Goal: Task Accomplishment & Management: Use online tool/utility

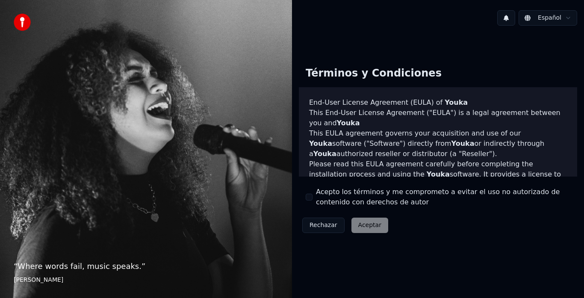
click at [314, 198] on div "Acepto los términos y me comprometo a evitar el uso no autorizado de contenido …" at bounding box center [438, 197] width 265 height 21
click at [310, 195] on button "Acepto los términos y me comprometo a evitar el uso no autorizado de contenido …" at bounding box center [309, 197] width 7 height 7
click at [363, 221] on button "Aceptar" at bounding box center [370, 225] width 37 height 15
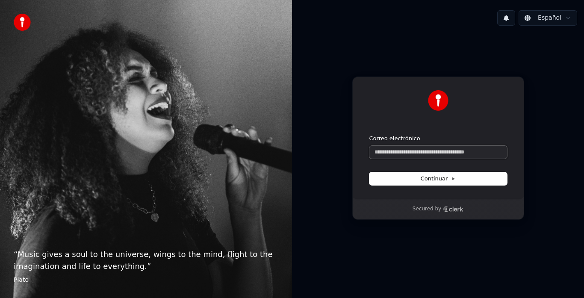
click at [390, 155] on input "Correo electrónico" at bounding box center [438, 152] width 138 height 13
click at [443, 155] on input "Correo electrónico" at bounding box center [438, 152] width 138 height 13
click at [369, 135] on button "submit" at bounding box center [369, 135] width 0 height 0
type input "**********"
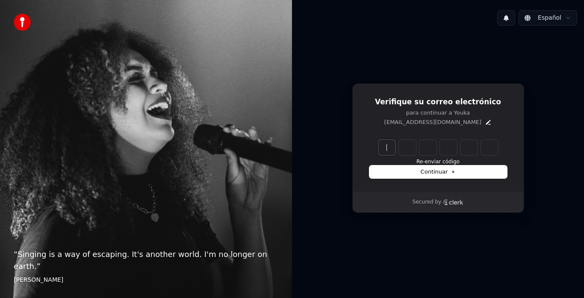
click at [385, 149] on input "Enter verification code" at bounding box center [446, 147] width 137 height 15
type input "******"
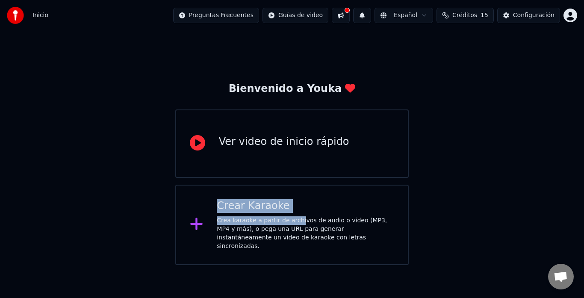
click at [295, 219] on div "Crea karaoke a partir de archivos de audio o video (MP3, MP4 y más), o pega una…" at bounding box center [305, 233] width 177 height 34
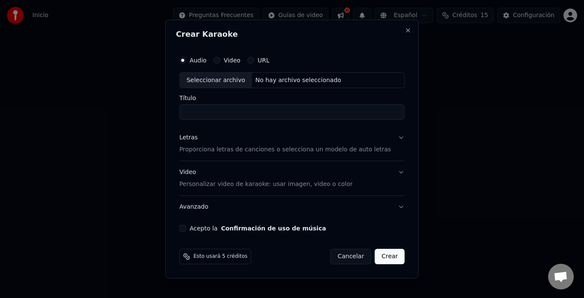
click at [329, 218] on button "Avanzado" at bounding box center [291, 207] width 225 height 22
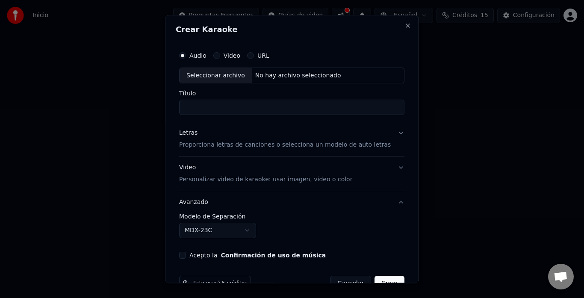
click at [246, 110] on input "Título" at bounding box center [291, 107] width 225 height 15
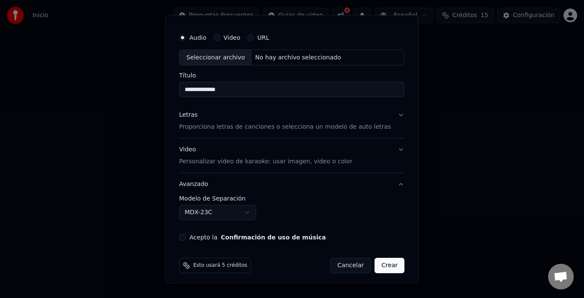
scroll to position [22, 0]
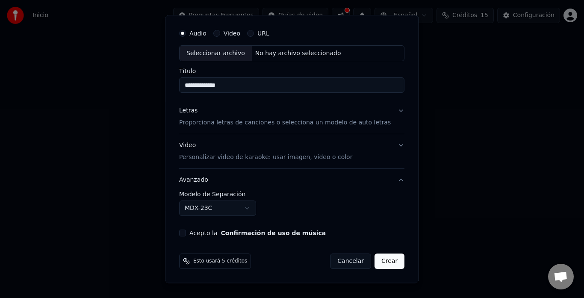
type input "**********"
click at [234, 207] on button "MDX-23C" at bounding box center [217, 208] width 77 height 15
click at [316, 210] on body "**********" at bounding box center [292, 132] width 584 height 265
click at [186, 233] on button "Acepto la Confirmación de uso de música" at bounding box center [182, 233] width 7 height 7
click at [378, 263] on button "Crear" at bounding box center [390, 261] width 30 height 15
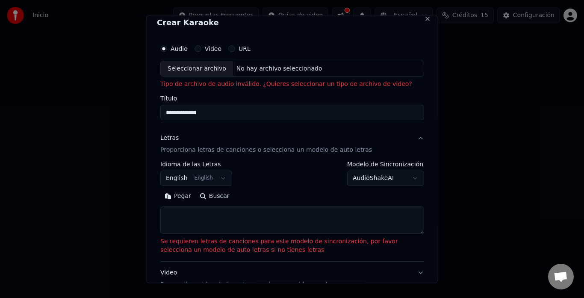
scroll to position [0, 0]
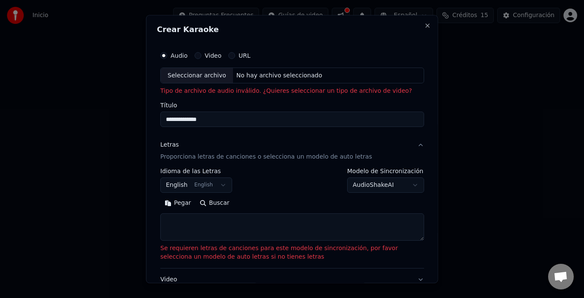
click at [266, 77] on div "No hay archivo seleccionado" at bounding box center [279, 75] width 93 height 9
click at [223, 184] on button "English English" at bounding box center [196, 185] width 72 height 15
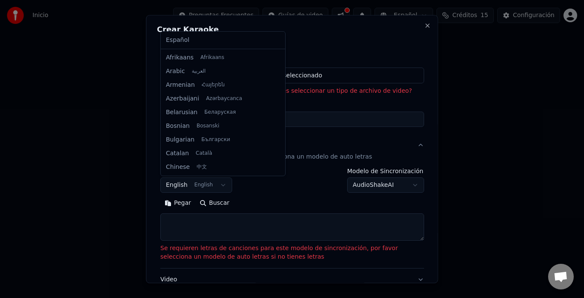
click at [216, 184] on body "**********" at bounding box center [292, 132] width 584 height 265
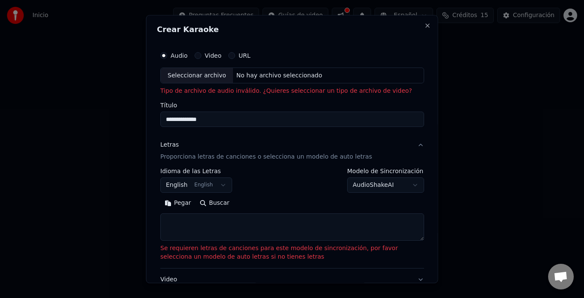
click at [216, 184] on button "English English" at bounding box center [196, 185] width 72 height 15
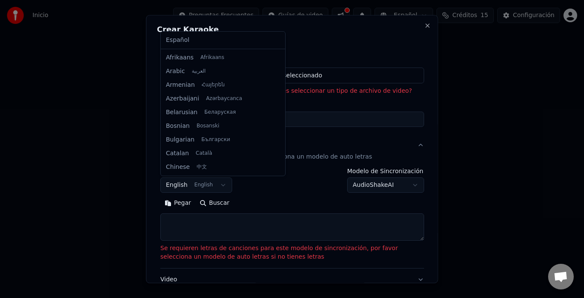
scroll to position [68, 0]
select select "**"
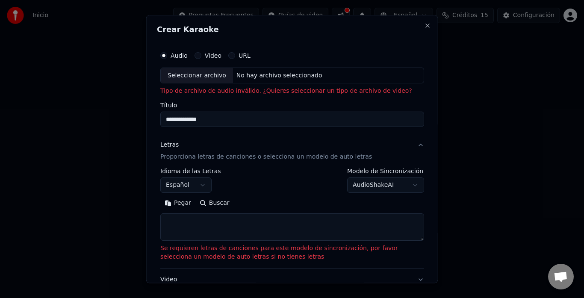
scroll to position [43, 0]
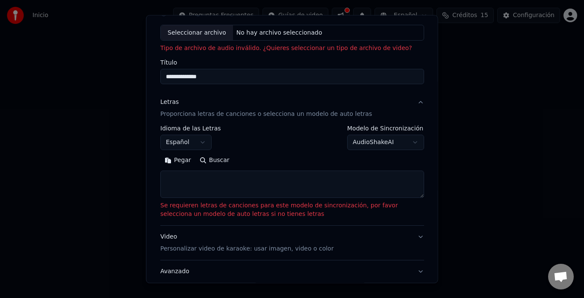
click at [282, 188] on textarea at bounding box center [292, 184] width 264 height 27
drag, startPoint x: 458, startPoint y: 175, endPoint x: 406, endPoint y: 295, distance: 130.4
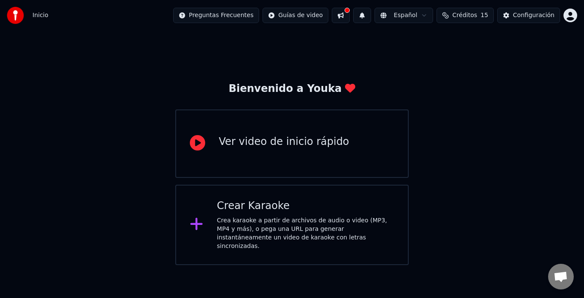
click at [236, 222] on div "Crea karaoke a partir de archivos de audio o video (MP3, MP4 y más), o pega una…" at bounding box center [305, 233] width 177 height 34
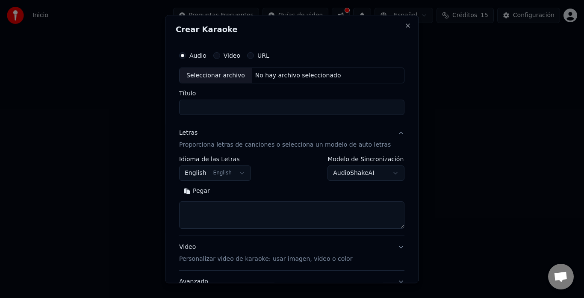
click at [232, 170] on button "English English" at bounding box center [215, 173] width 72 height 15
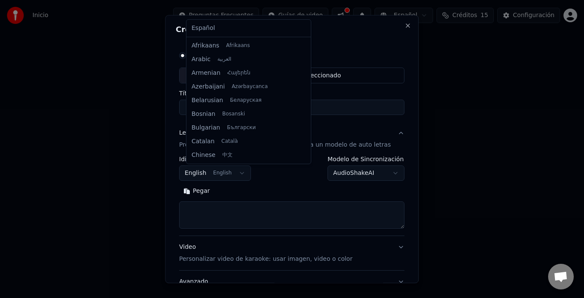
scroll to position [68, 0]
select select "**"
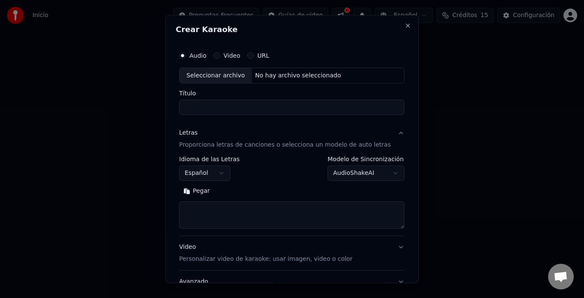
click at [236, 211] on textarea at bounding box center [291, 215] width 225 height 27
paste textarea "**********"
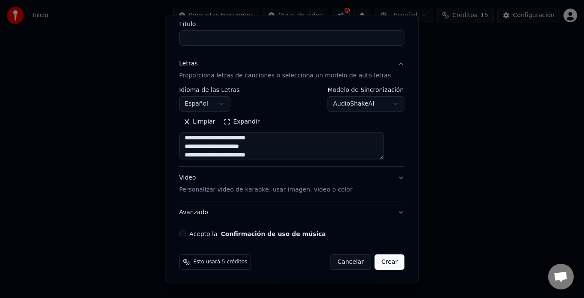
scroll to position [70, 0]
type textarea "**********"
click at [186, 236] on button "Acepto la Confirmación de uso de música" at bounding box center [182, 233] width 7 height 7
click at [386, 175] on button "Video Personalizar video de karaoke: usar imagen, video o color" at bounding box center [291, 183] width 225 height 34
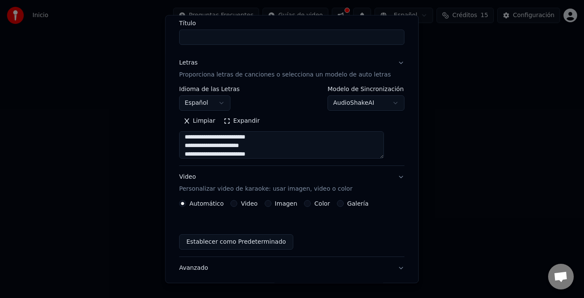
scroll to position [0, 0]
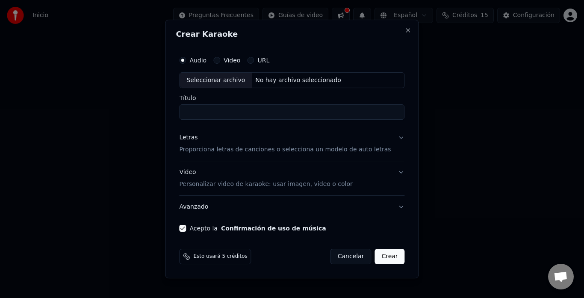
click at [393, 172] on button "Video Personalizar video de karaoke: usar imagen, video o color" at bounding box center [291, 179] width 225 height 34
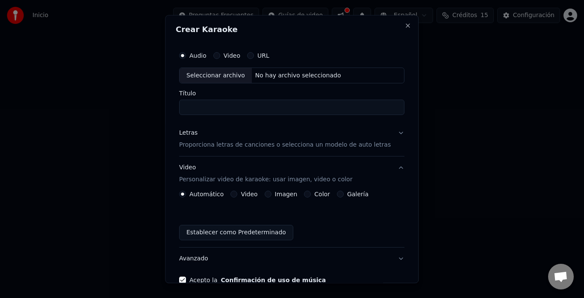
click at [393, 172] on div "Audio Video URL Seleccionar archivo No hay archivo seleccionado Título Letras P…" at bounding box center [292, 166] width 232 height 244
click at [388, 167] on button "Video Personalizar video de karaoke: usar imagen, video o color" at bounding box center [291, 174] width 225 height 34
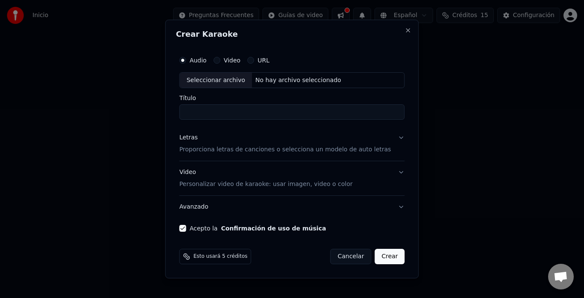
click at [268, 117] on input "Título" at bounding box center [291, 112] width 225 height 15
click at [389, 141] on button "Letras Proporciona letras de canciones o selecciona un modelo de auto letras" at bounding box center [291, 144] width 225 height 34
click at [389, 140] on button "Letras Proporciona letras de canciones o selecciona un modelo de auto letras" at bounding box center [291, 144] width 225 height 34
click at [396, 135] on div "**********" at bounding box center [292, 141] width 232 height 187
click at [392, 136] on button "Letras Proporciona letras de canciones o selecciona un modelo de auto letras" at bounding box center [291, 144] width 225 height 34
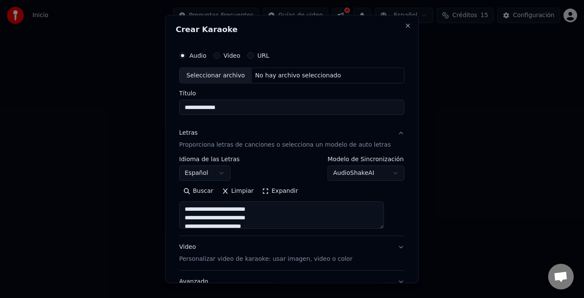
click at [283, 73] on div "No hay archivo seleccionado" at bounding box center [298, 75] width 93 height 9
type input "**********"
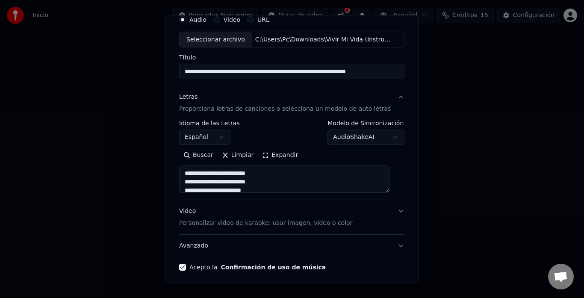
scroll to position [70, 0]
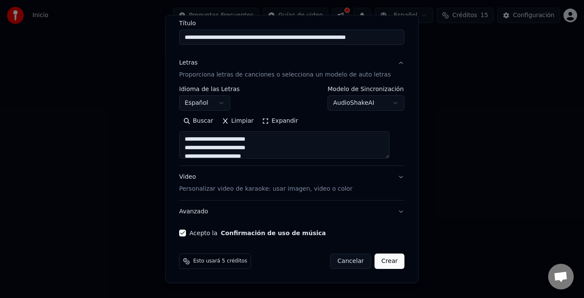
click at [377, 257] on button "Crear" at bounding box center [390, 261] width 30 height 15
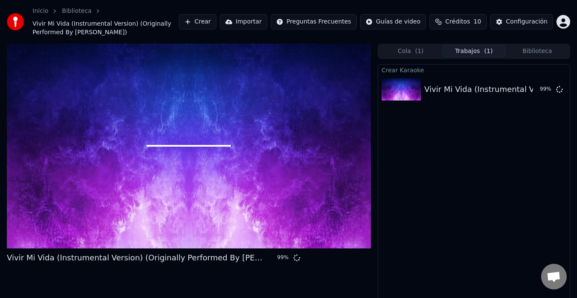
click at [238, 124] on div at bounding box center [189, 146] width 364 height 205
click at [238, 133] on div at bounding box center [189, 146] width 364 height 205
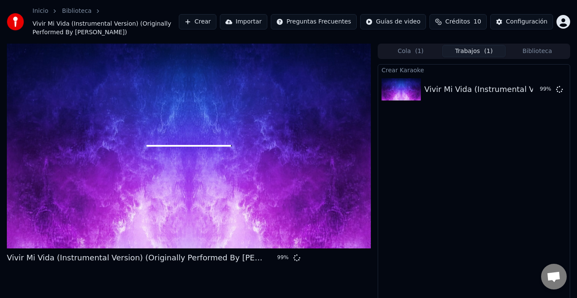
click at [238, 133] on div at bounding box center [189, 146] width 364 height 205
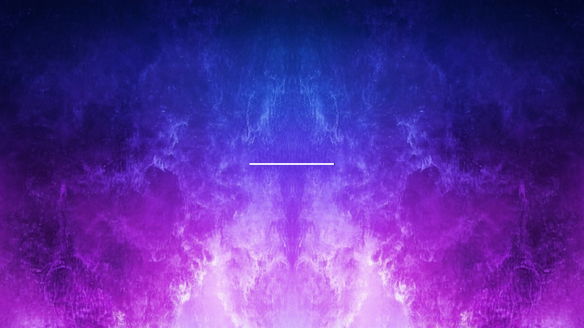
click at [238, 133] on div at bounding box center [292, 164] width 584 height 328
click at [344, 166] on div at bounding box center [292, 164] width 584 height 328
click at [330, 160] on div at bounding box center [292, 164] width 584 height 328
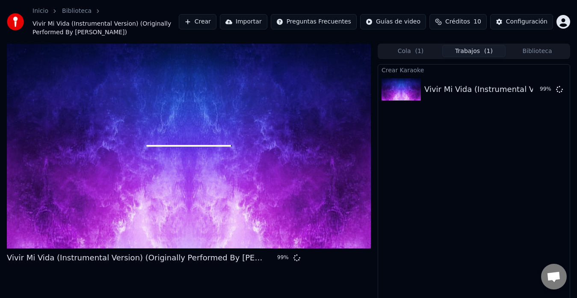
drag, startPoint x: 324, startPoint y: 277, endPoint x: 321, endPoint y: 270, distance: 7.6
click at [324, 276] on div "Vivir Mi Vida (Instrumental Version) (Originally Performed By Marc Anthony) 99 %" at bounding box center [189, 181] width 364 height 274
click at [482, 87] on div "Vivir Mi Vida (Instrumental Version) (Originally Performed By Marc Anthony)" at bounding box center [575, 89] width 302 height 12
click at [304, 224] on div at bounding box center [189, 146] width 364 height 205
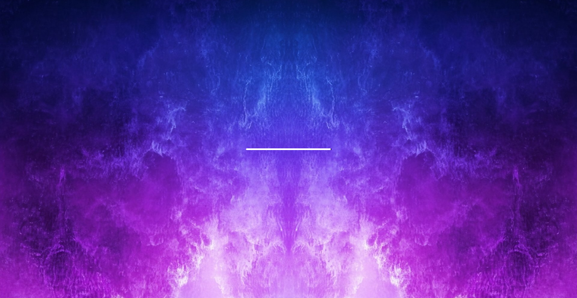
click at [304, 234] on div at bounding box center [288, 149] width 577 height 325
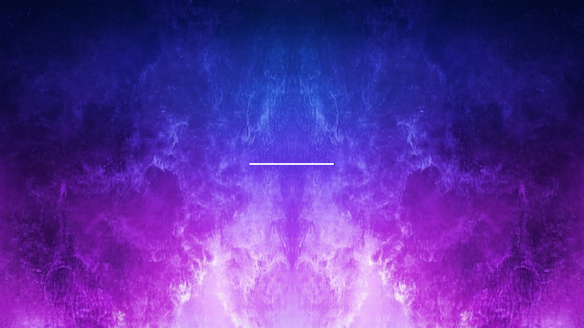
click at [307, 248] on div at bounding box center [292, 164] width 584 height 328
drag, startPoint x: 307, startPoint y: 248, endPoint x: 307, endPoint y: 236, distance: 11.6
click at [307, 247] on div at bounding box center [292, 164] width 584 height 328
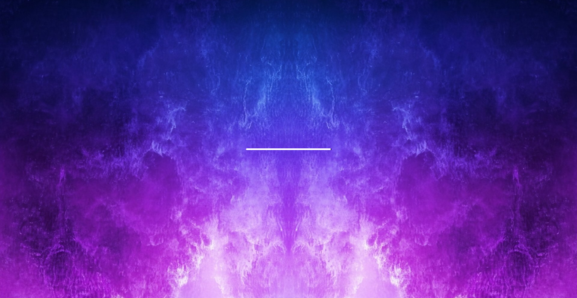
click at [308, 235] on div at bounding box center [288, 149] width 577 height 325
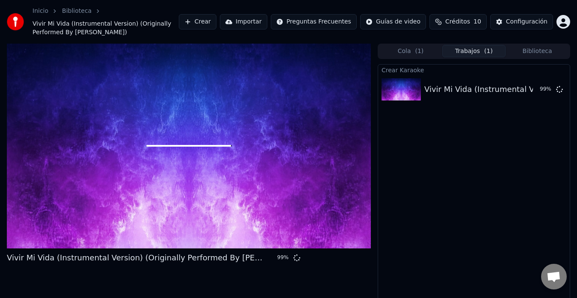
click at [281, 262] on div "Vivir Mi Vida (Instrumental Version) (Originally Performed By Marc Anthony) 99 %" at bounding box center [157, 258] width 300 height 12
click at [300, 196] on div at bounding box center [189, 146] width 364 height 205
drag, startPoint x: 434, startPoint y: 219, endPoint x: 430, endPoint y: 210, distance: 10.5
click at [429, 219] on div "Crear Karaoke Vivir Mi Vida (Instrumental Version) (Originally Performed By Mar…" at bounding box center [474, 190] width 192 height 253
click at [493, 88] on div "Vivir Mi Vida (Instrumental Version) (Originally Performed By Marc Anthony)" at bounding box center [575, 89] width 302 height 12
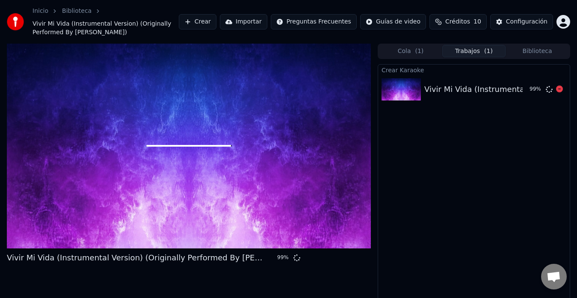
click at [560, 90] on icon at bounding box center [559, 89] width 7 height 7
click at [561, 88] on icon at bounding box center [559, 89] width 7 height 7
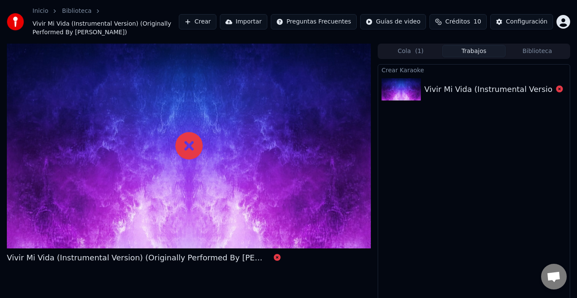
click at [174, 145] on div at bounding box center [189, 146] width 364 height 205
click at [195, 142] on icon at bounding box center [188, 145] width 27 height 27
click at [278, 257] on icon at bounding box center [277, 257] width 7 height 7
drag, startPoint x: 278, startPoint y: 257, endPoint x: 355, endPoint y: 215, distance: 87.8
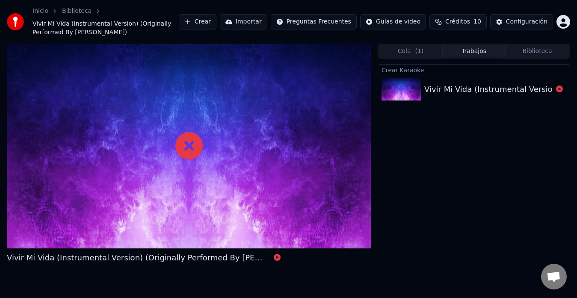
click at [278, 267] on div "Vivir Mi Vida (Instrumental Version) (Originally Performed By Marc Anthony)" at bounding box center [189, 259] width 364 height 15
click at [333, 210] on div at bounding box center [189, 146] width 364 height 205
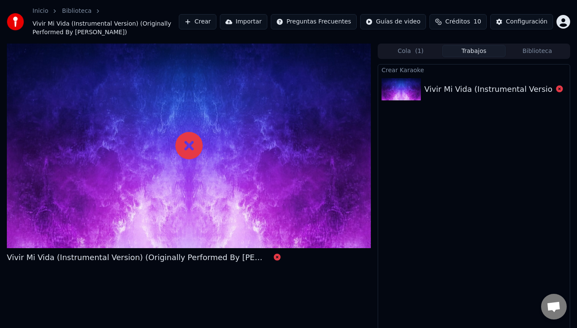
click at [333, 210] on div at bounding box center [189, 146] width 364 height 205
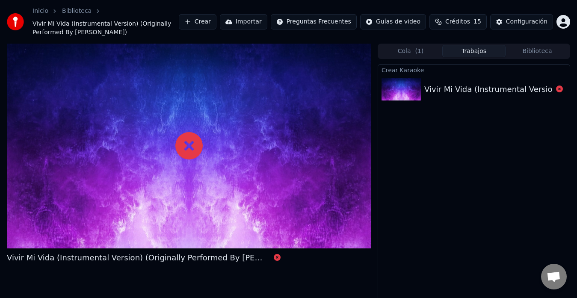
click at [420, 210] on div "Crear Karaoke Vivir Mi Vida (Instrumental Version) (Originally Performed By Mar…" at bounding box center [474, 190] width 192 height 253
click at [558, 91] on icon at bounding box center [559, 89] width 7 height 7
click at [216, 19] on button "Crear" at bounding box center [198, 21] width 38 height 15
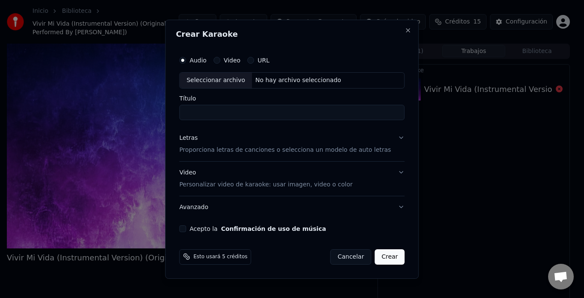
click at [227, 114] on input "Título" at bounding box center [291, 112] width 225 height 15
type input "**********"
click at [299, 142] on div "Letras Proporciona letras de canciones o selecciona un modelo de auto letras" at bounding box center [285, 144] width 212 height 21
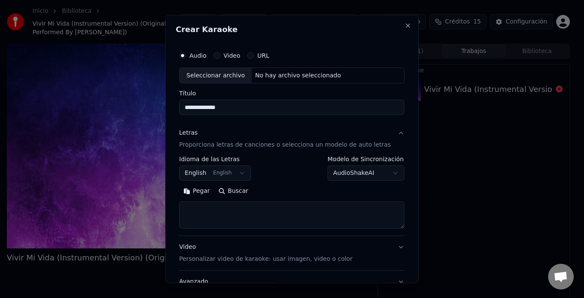
click at [390, 138] on button "Letras Proporciona letras de canciones o selecciona un modelo de auto letras" at bounding box center [291, 139] width 225 height 34
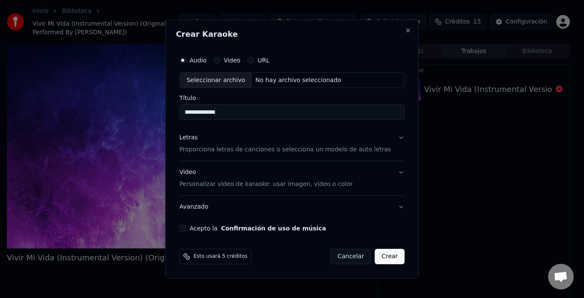
click at [386, 139] on button "Letras Proporciona letras de canciones o selecciona un modelo de auto letras" at bounding box center [291, 144] width 225 height 34
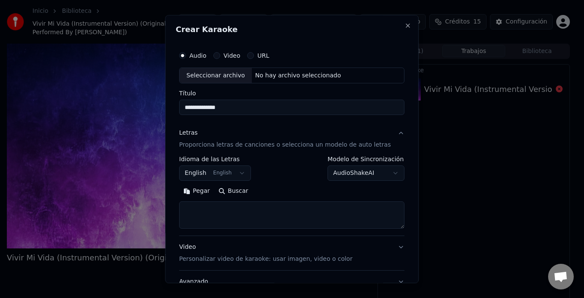
click at [230, 171] on button "English English" at bounding box center [215, 173] width 72 height 15
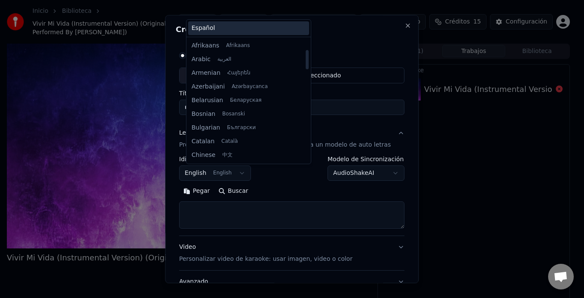
scroll to position [68, 0]
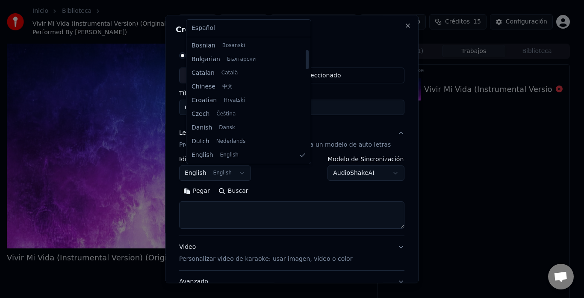
select select "**"
drag, startPoint x: 210, startPoint y: 25, endPoint x: 224, endPoint y: 126, distance: 101.4
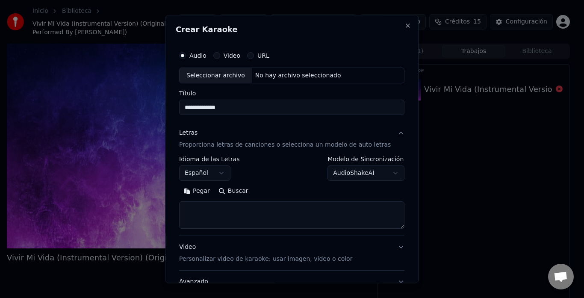
click at [241, 215] on textarea at bounding box center [291, 215] width 225 height 27
paste textarea "**********"
click at [268, 203] on textarea "**********" at bounding box center [281, 215] width 205 height 27
click at [252, 210] on textarea "**********" at bounding box center [281, 215] width 205 height 27
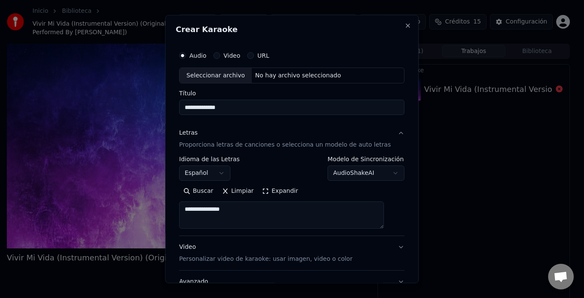
click at [230, 212] on textarea "**********" at bounding box center [281, 215] width 205 height 27
type textarea "*"
paste textarea "**********"
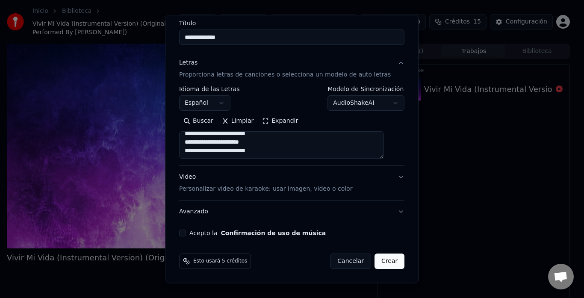
type textarea "**********"
click at [186, 233] on button "Acepto la Confirmación de uso de música" at bounding box center [182, 233] width 7 height 7
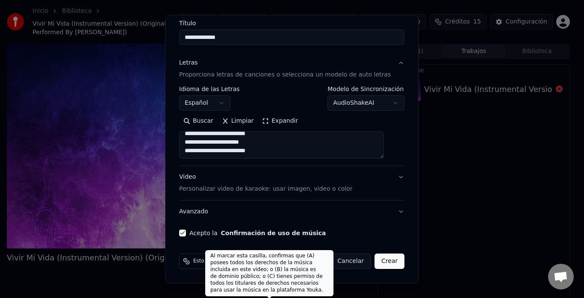
scroll to position [0, 0]
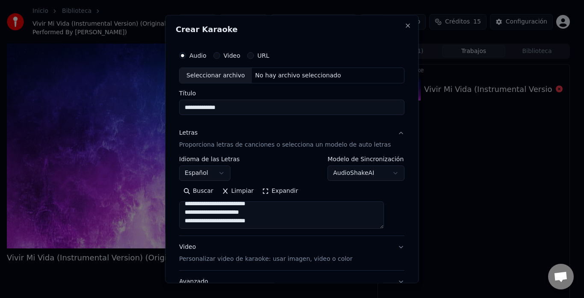
click at [287, 76] on div "No hay archivo seleccionado" at bounding box center [298, 75] width 93 height 9
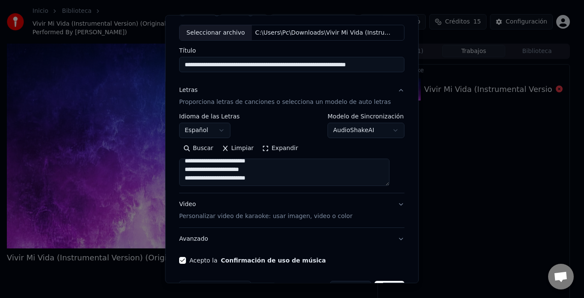
click at [243, 65] on input "**********" at bounding box center [291, 64] width 225 height 15
click at [192, 65] on input "**********" at bounding box center [291, 64] width 225 height 15
drag, startPoint x: 189, startPoint y: 65, endPoint x: 286, endPoint y: 64, distance: 97.1
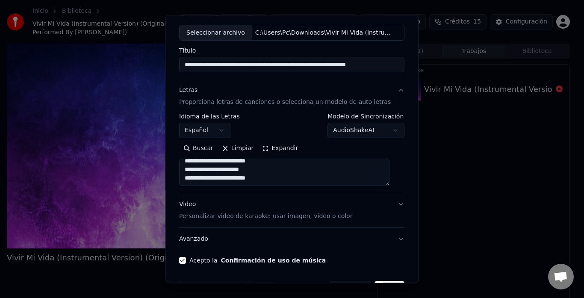
click at [286, 64] on input "**********" at bounding box center [291, 64] width 225 height 15
drag, startPoint x: 190, startPoint y: 67, endPoint x: 398, endPoint y: 73, distance: 208.3
click at [398, 73] on div "**********" at bounding box center [292, 149] width 254 height 268
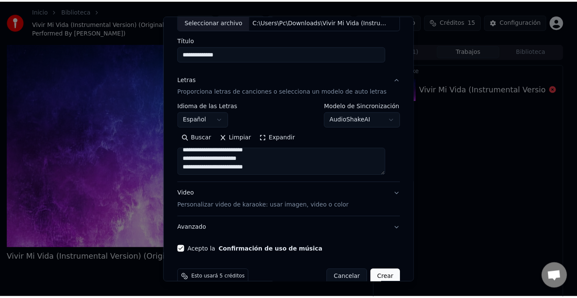
scroll to position [70, 0]
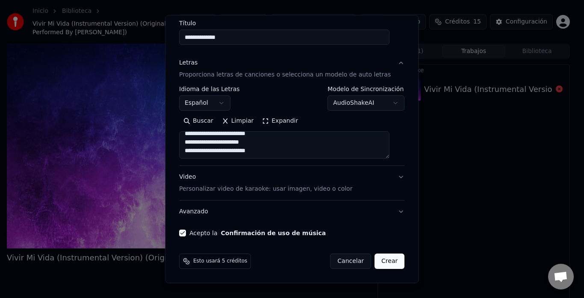
type input "**********"
click at [377, 263] on button "Crear" at bounding box center [390, 261] width 30 height 15
click at [377, 263] on div "Cancelar Crear" at bounding box center [368, 261] width 74 height 15
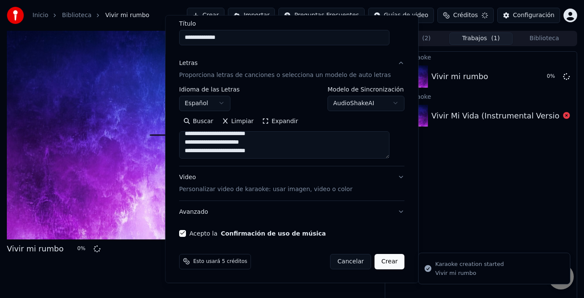
select select
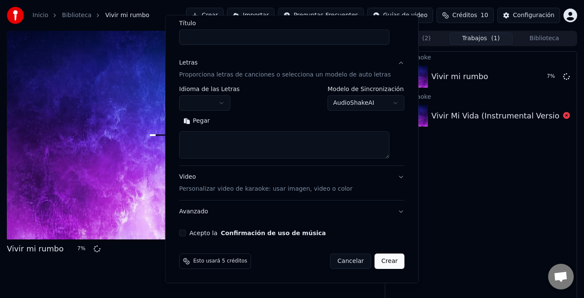
click at [380, 261] on button "Crear" at bounding box center [390, 261] width 30 height 15
click at [381, 240] on div "**********" at bounding box center [292, 106] width 232 height 267
click at [380, 240] on div "**********" at bounding box center [292, 106] width 232 height 267
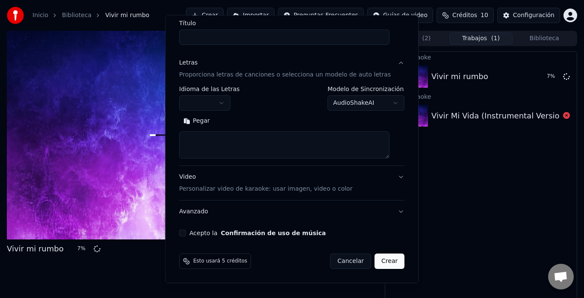
click at [379, 240] on div "**********" at bounding box center [292, 106] width 232 height 267
click at [378, 240] on div "**********" at bounding box center [292, 106] width 232 height 267
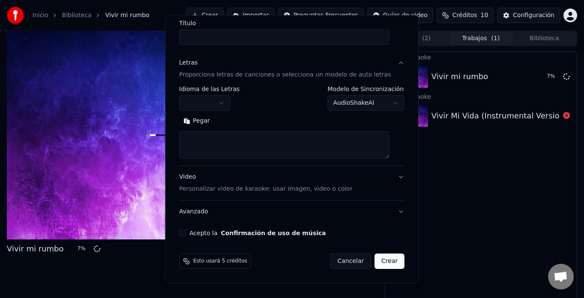
click at [378, 223] on button "Avanzado" at bounding box center [291, 212] width 225 height 22
click at [377, 223] on button "Avanzado" at bounding box center [291, 212] width 225 height 22
click at [378, 223] on button "Avanzado" at bounding box center [291, 212] width 225 height 22
click at [379, 223] on button "Avanzado" at bounding box center [291, 212] width 225 height 22
click at [381, 223] on button "Avanzado" at bounding box center [291, 212] width 225 height 22
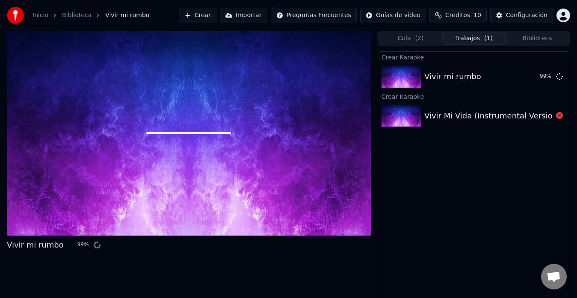
click at [263, 126] on div at bounding box center [189, 133] width 364 height 205
click at [266, 122] on div at bounding box center [189, 133] width 364 height 205
click at [268, 118] on div at bounding box center [189, 133] width 364 height 205
click at [276, 109] on div at bounding box center [189, 133] width 364 height 205
click at [282, 105] on div at bounding box center [189, 133] width 364 height 205
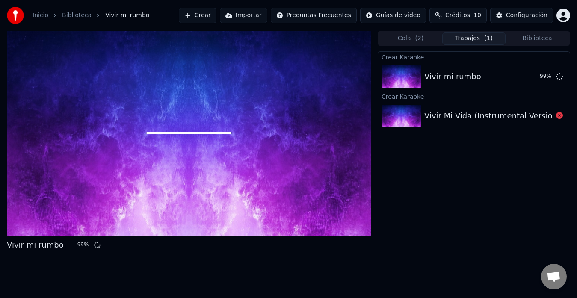
click at [284, 101] on div at bounding box center [189, 133] width 364 height 205
click at [285, 98] on div at bounding box center [189, 133] width 364 height 205
click at [287, 95] on div at bounding box center [189, 133] width 364 height 205
click at [502, 87] on div "Vivir mi rumbo 99 %" at bounding box center [474, 76] width 192 height 29
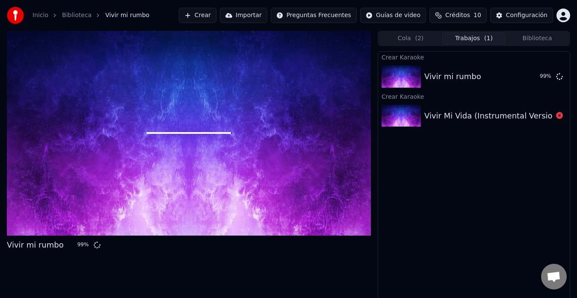
click at [505, 71] on div "Vivir mi rumbo" at bounding box center [478, 77] width 109 height 12
click at [426, 39] on button "Cola ( 2 )" at bounding box center [410, 38] width 63 height 12
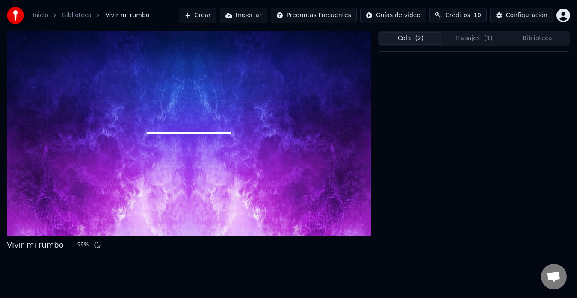
click at [414, 38] on button "Cola ( 2 )" at bounding box center [410, 38] width 63 height 12
click at [412, 38] on button "Cola ( 2 )" at bounding box center [410, 38] width 63 height 12
click at [431, 20] on html "Inicio Biblioteca Vivir mi rumbo Crear Importar Preguntas Frecuentes Guías de v…" at bounding box center [288, 149] width 577 height 298
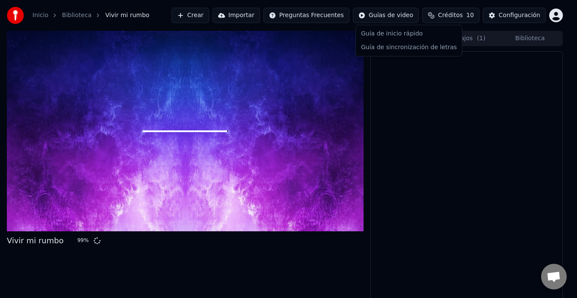
click at [434, 35] on html "Inicio Biblioteca Vivir mi rumbo Crear Importar Preguntas Frecuentes Guías de v…" at bounding box center [288, 149] width 577 height 298
click at [434, 35] on div "Guía de inicio rápido" at bounding box center [408, 34] width 103 height 14
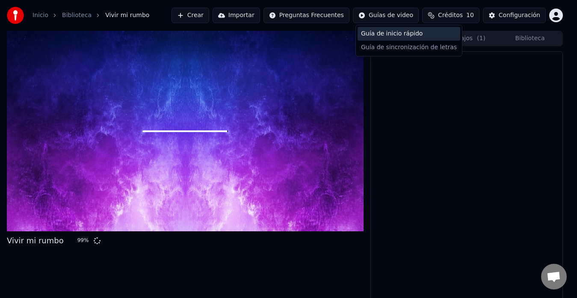
click at [434, 35] on div "Guía de inicio rápido" at bounding box center [408, 34] width 103 height 14
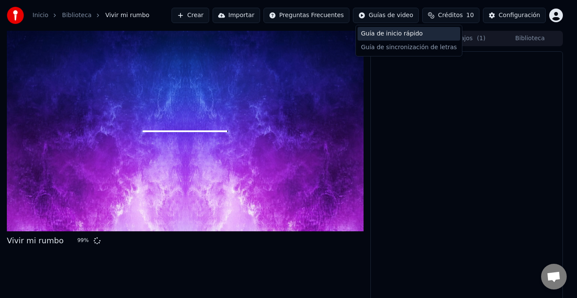
click at [434, 35] on div "Guía de inicio rápido" at bounding box center [408, 34] width 103 height 14
drag, startPoint x: 434, startPoint y: 35, endPoint x: 424, endPoint y: 42, distance: 12.2
click at [430, 38] on div "Guía de inicio rápido" at bounding box center [408, 34] width 103 height 14
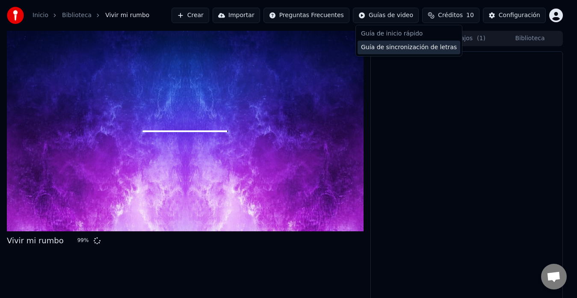
click at [428, 41] on div "Guía de sincronización de letras" at bounding box center [408, 48] width 103 height 14
click at [427, 41] on div "Guía de sincronización de letras" at bounding box center [408, 48] width 103 height 14
click at [425, 41] on div "Guía de sincronización de letras" at bounding box center [408, 48] width 103 height 14
click at [425, 42] on div "Guía de sincronización de letras" at bounding box center [408, 48] width 103 height 14
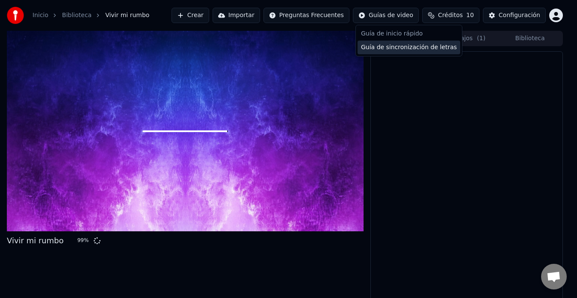
click at [423, 44] on div "Guía de sincronización de letras" at bounding box center [408, 48] width 103 height 14
click at [422, 44] on div "Guía de sincronización de letras" at bounding box center [408, 48] width 103 height 14
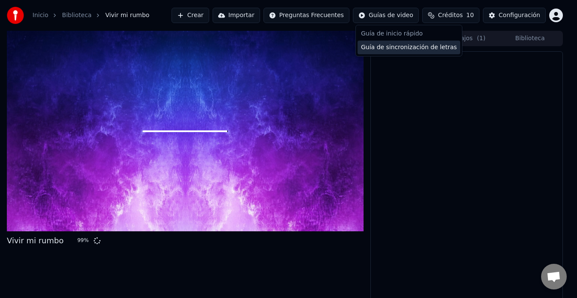
click at [422, 44] on div "Guía de sincronización de letras" at bounding box center [408, 48] width 103 height 14
click at [424, 42] on div "Guía de sincronización de letras" at bounding box center [408, 48] width 103 height 14
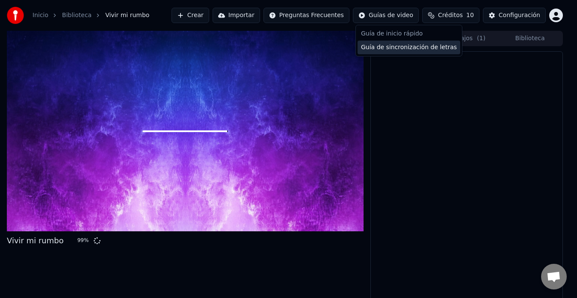
click at [425, 41] on div "Guía de sincronización de letras" at bounding box center [408, 48] width 103 height 14
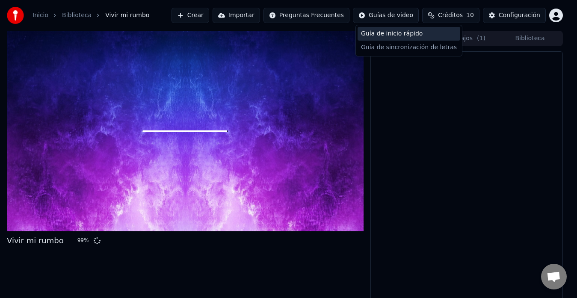
click at [426, 40] on div "Guía de inicio rápido" at bounding box center [408, 34] width 103 height 14
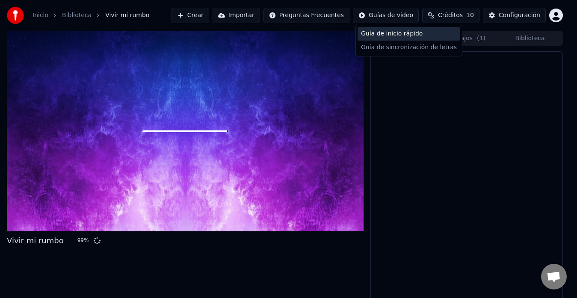
click at [426, 40] on div "Guía de inicio rápido" at bounding box center [408, 34] width 103 height 14
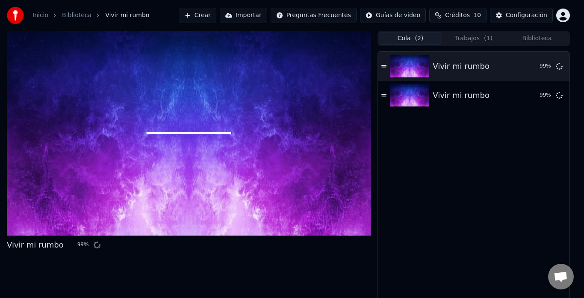
click at [426, 40] on div "Guía de inicio rápido Guía de sincronización de letras" at bounding box center [409, 40] width 102 height 30
click at [426, 40] on div "Guía de sincronización de letras" at bounding box center [408, 46] width 97 height 13
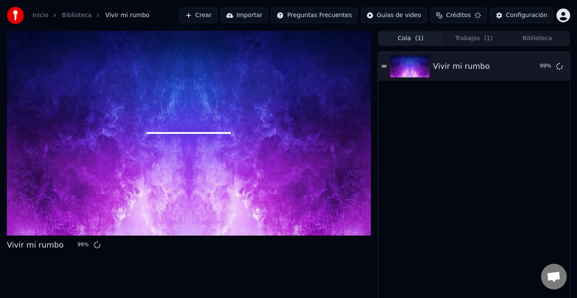
click at [478, 155] on div "Vivir mi rumbo 99 %" at bounding box center [474, 178] width 192 height 252
click at [471, 117] on div "Vivir mi rumbo 99 %" at bounding box center [474, 178] width 192 height 252
click at [229, 136] on div at bounding box center [189, 133] width 364 height 205
